Goal: Information Seeking & Learning: Find specific fact

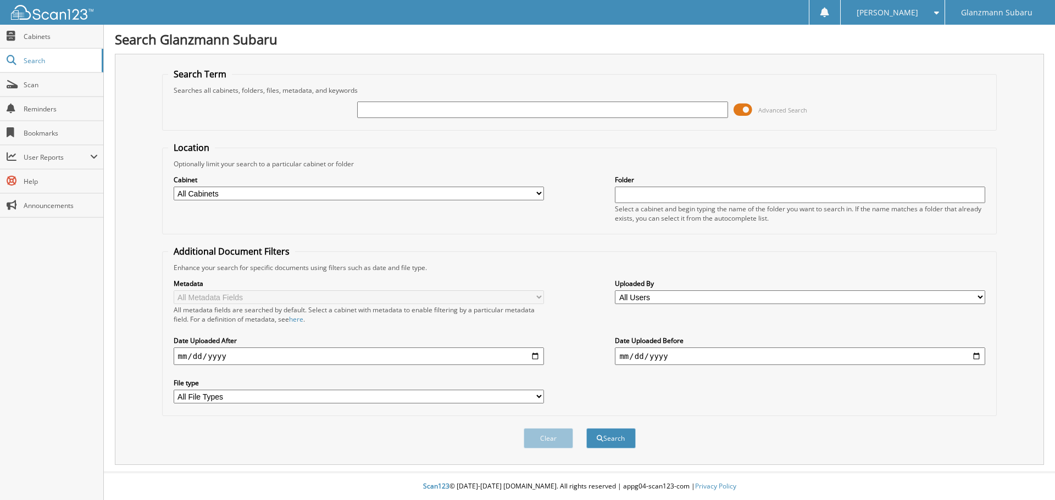
click at [430, 110] on input "text" at bounding box center [542, 110] width 370 height 16
type input "TANZEELA"
click at [586, 428] on button "Search" at bounding box center [610, 438] width 49 height 20
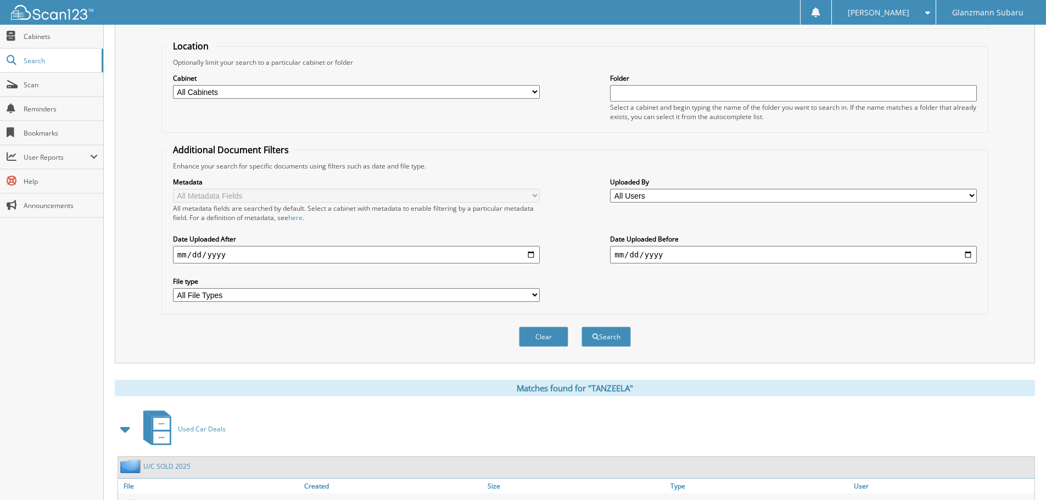
scroll to position [175, 0]
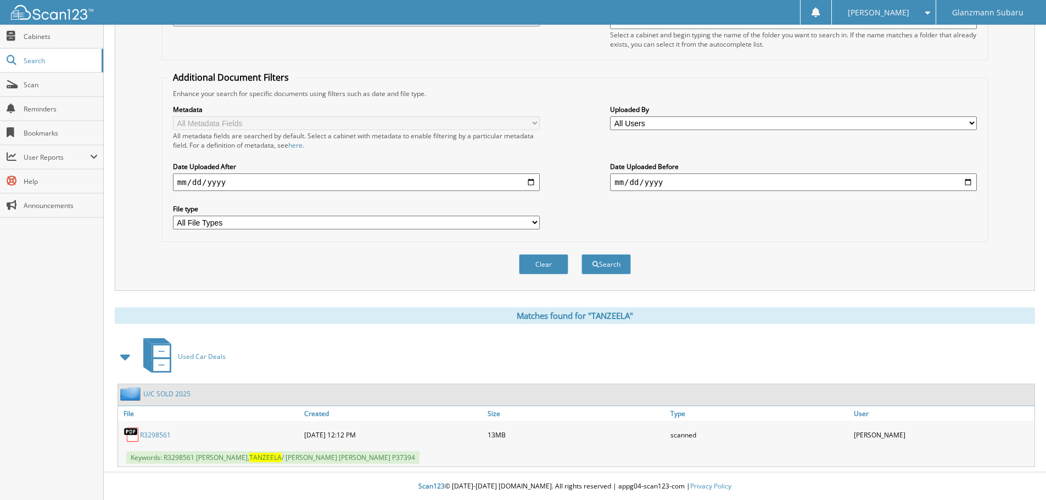
click at [158, 431] on link "R3298561" at bounding box center [155, 435] width 31 height 9
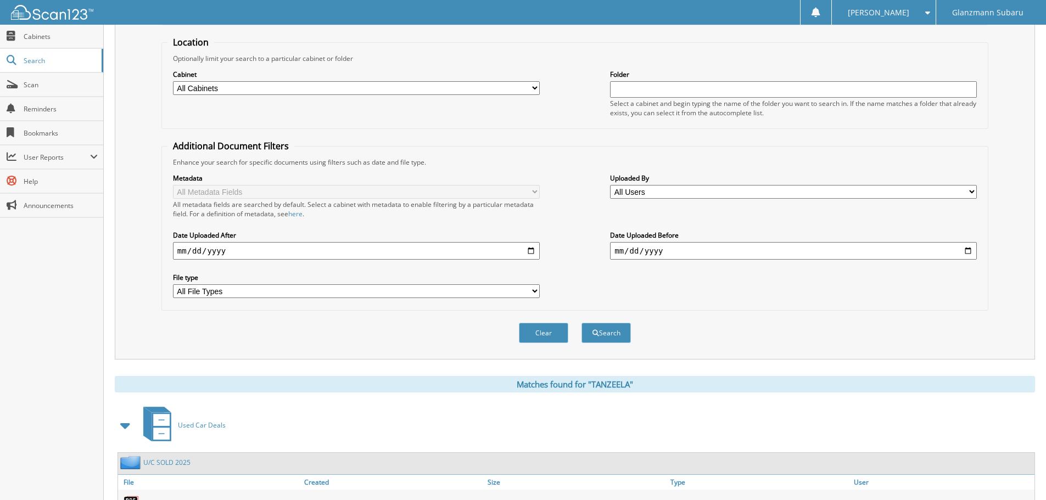
scroll to position [0, 0]
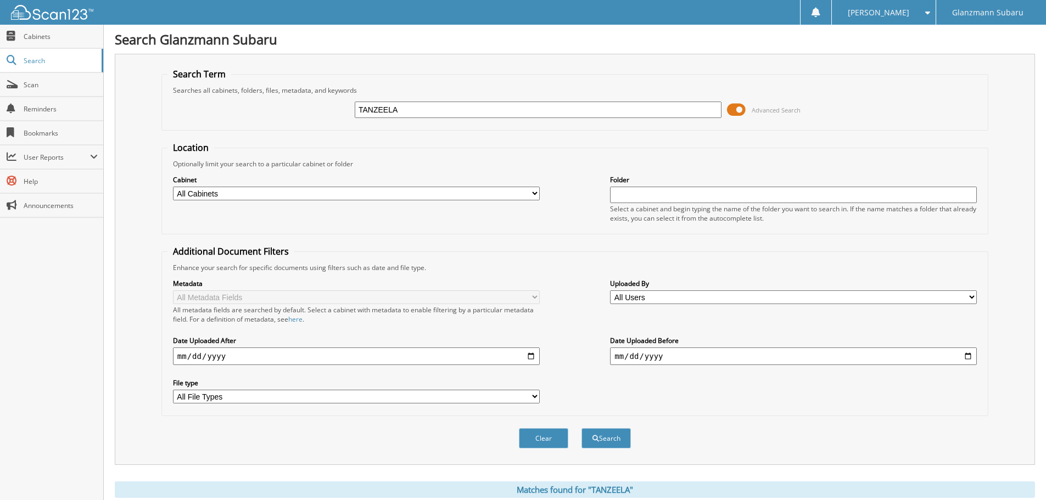
drag, startPoint x: 446, startPoint y: 108, endPoint x: 304, endPoint y: 109, distance: 142.3
click at [304, 109] on div "TANZEELA Advanced Search" at bounding box center [575, 110] width 815 height 30
type input "STPE"
click at [582, 428] on button "Search" at bounding box center [606, 438] width 49 height 20
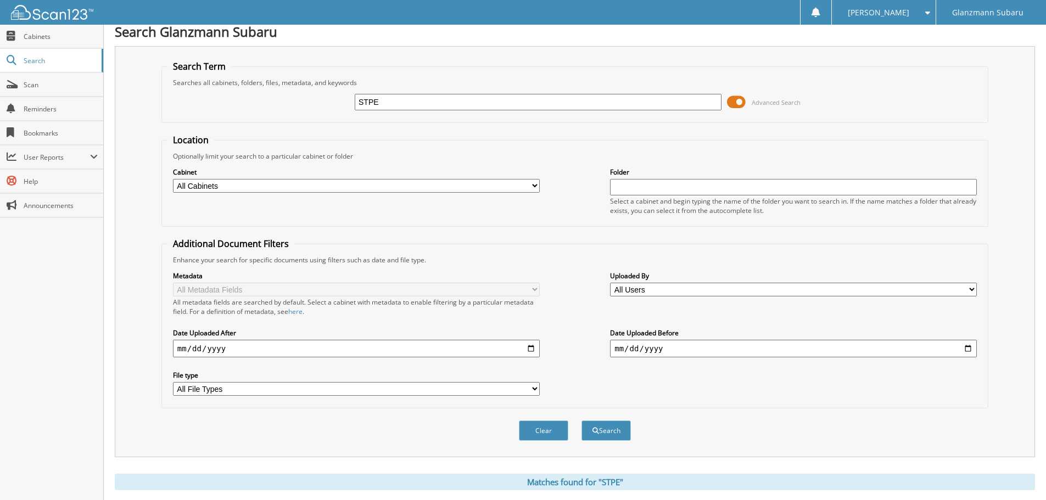
scroll to position [220, 0]
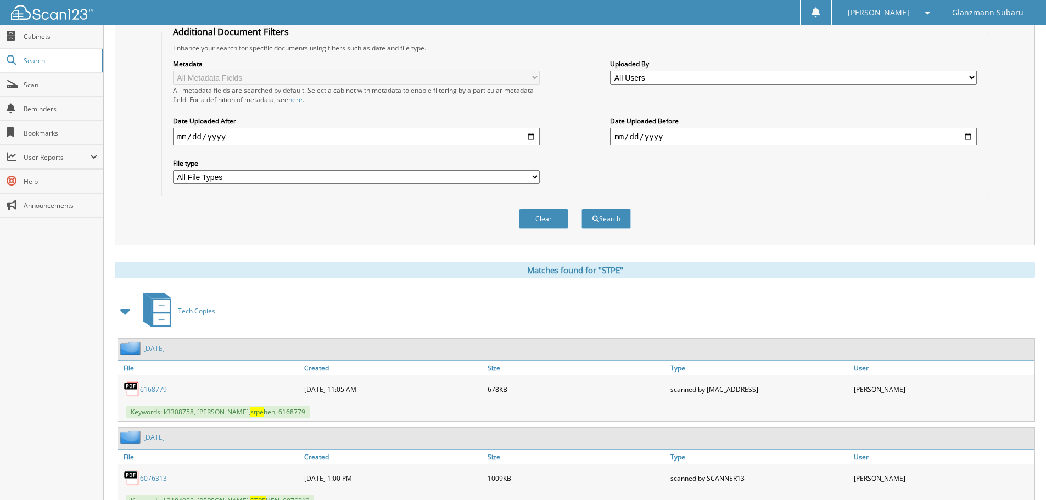
click at [123, 309] on span at bounding box center [125, 312] width 15 height 20
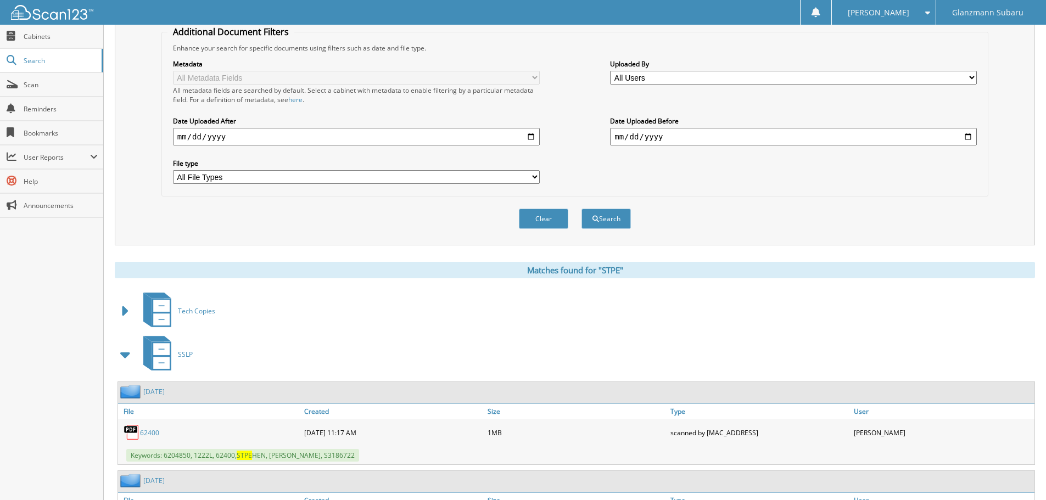
click at [127, 356] on span at bounding box center [125, 355] width 15 height 20
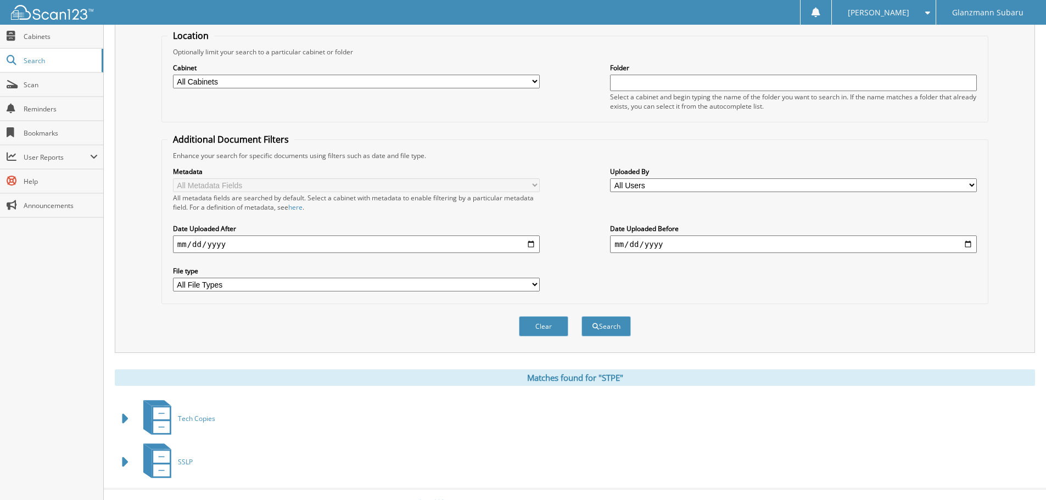
scroll to position [0, 0]
